Goal: Register for event/course

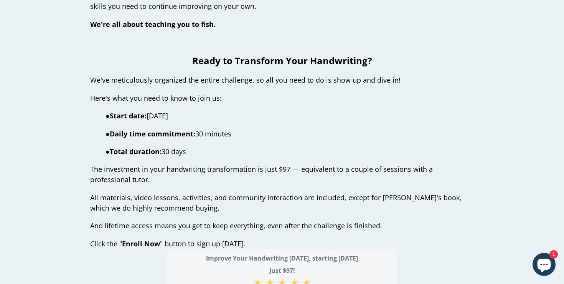
scroll to position [2904, 0]
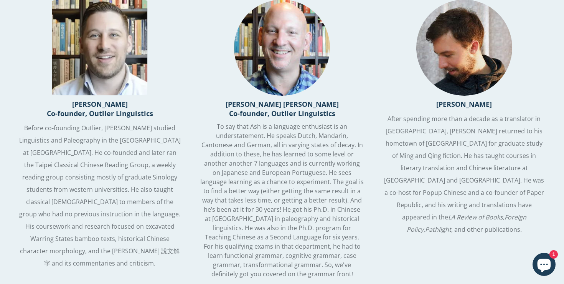
scroll to position [1858, 0]
